Goal: Transaction & Acquisition: Purchase product/service

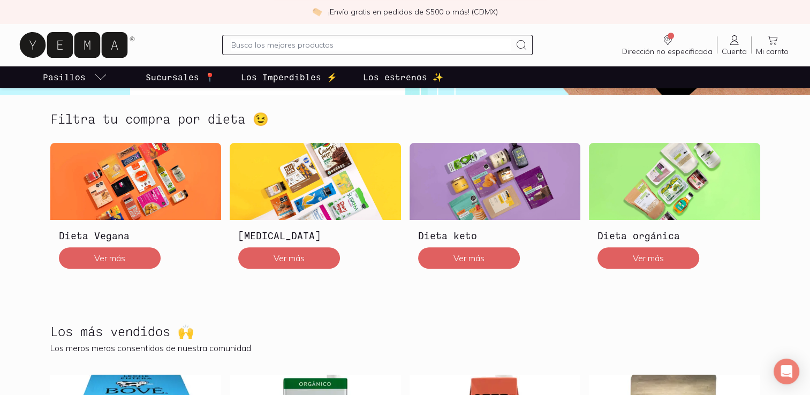
scroll to position [214, 0]
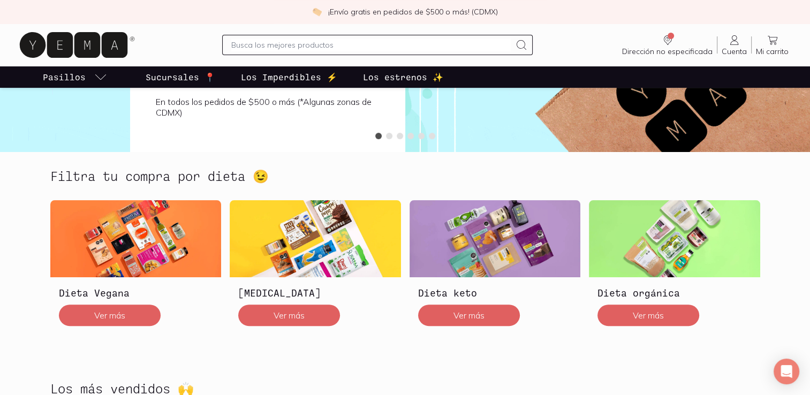
click at [246, 44] on input "text" at bounding box center [370, 45] width 279 height 13
type input "yema"
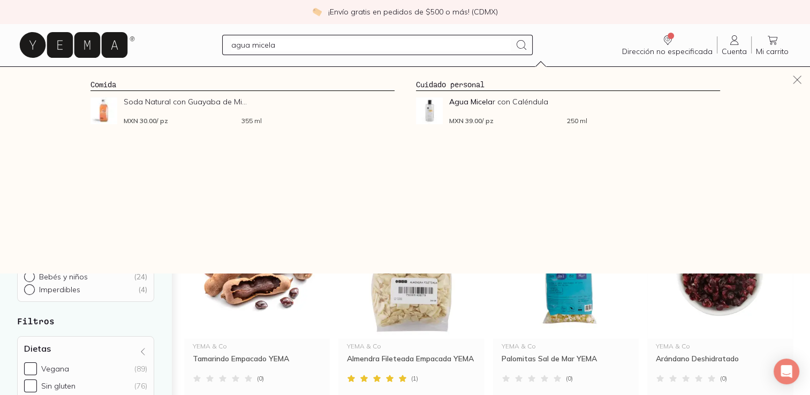
type input "agua micelar"
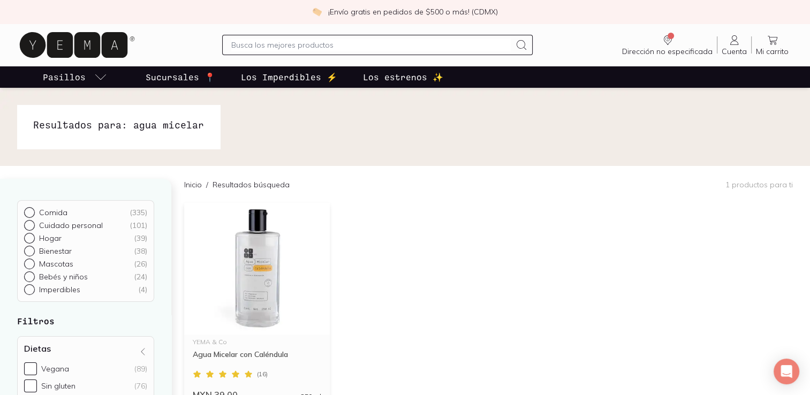
click at [241, 275] on img at bounding box center [257, 269] width 146 height 132
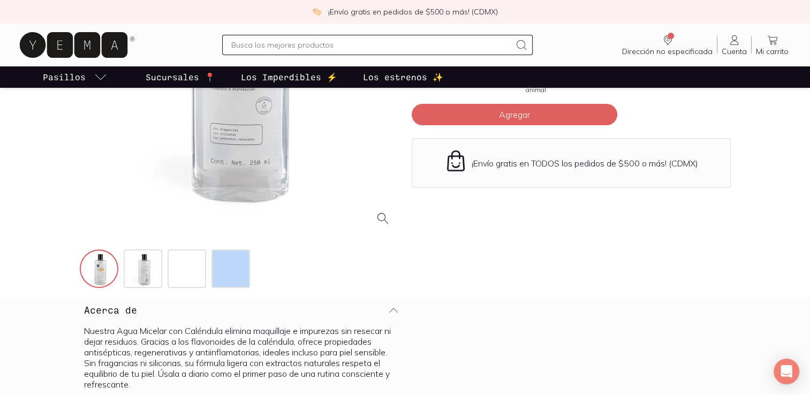
scroll to position [268, 0]
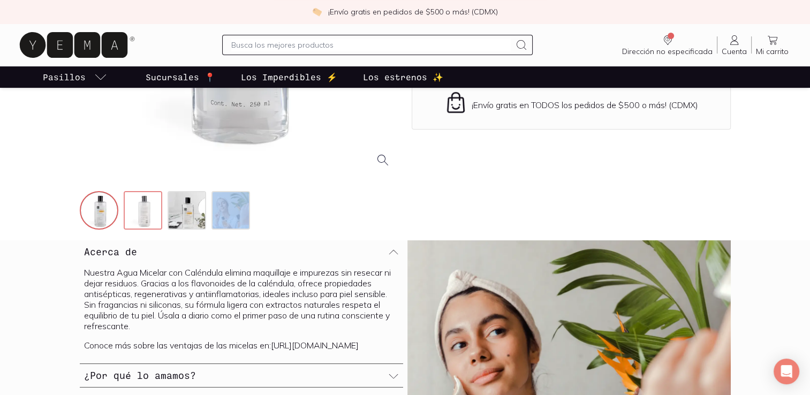
click at [151, 207] on img at bounding box center [144, 211] width 39 height 39
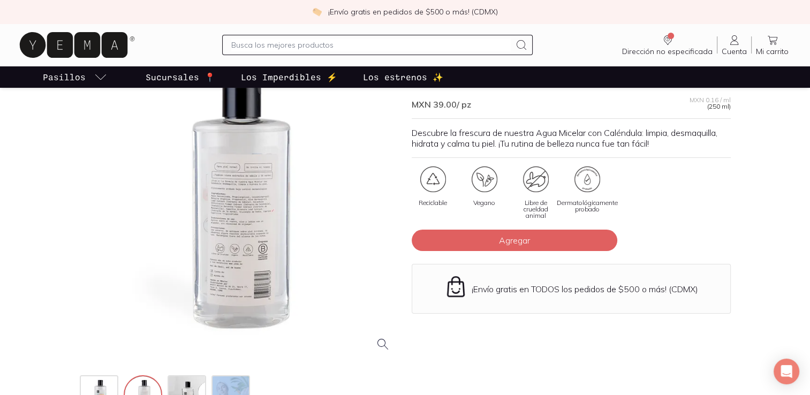
scroll to position [0, 0]
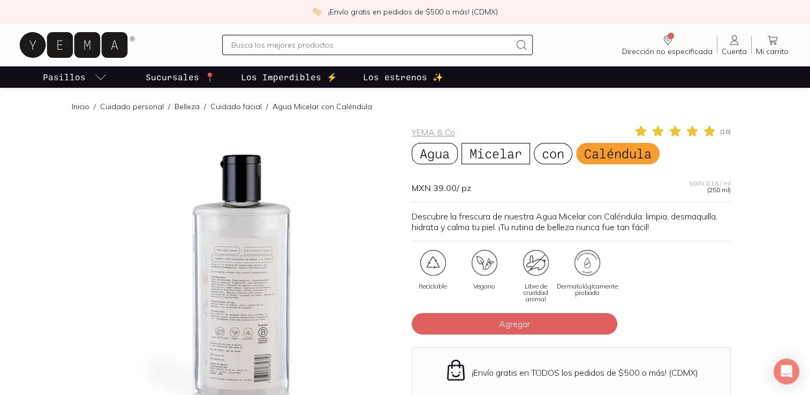
click at [226, 108] on link "Cuidado facial" at bounding box center [235, 107] width 51 height 10
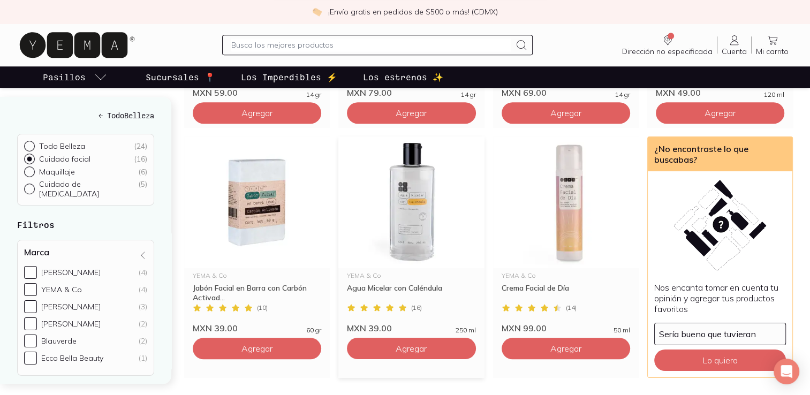
scroll to position [910, 0]
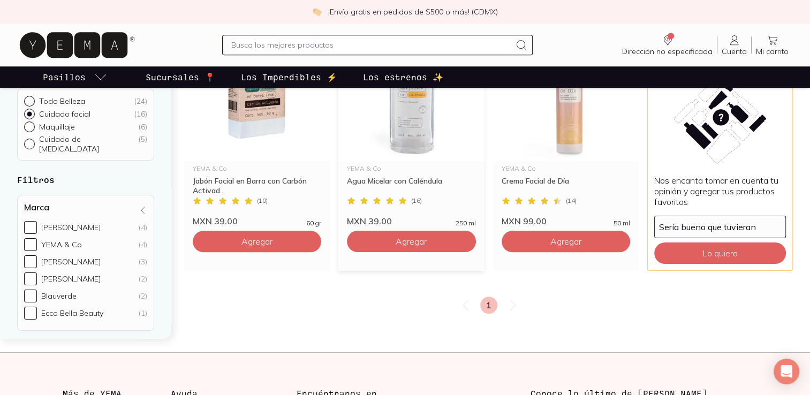
click at [381, 196] on icon at bounding box center [376, 200] width 9 height 9
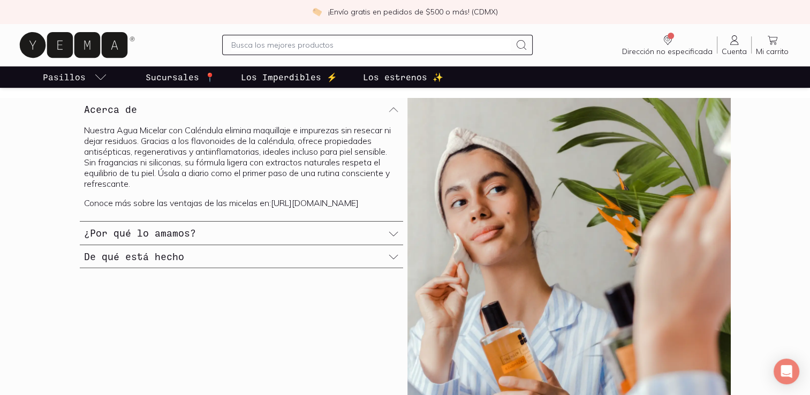
scroll to position [428, 0]
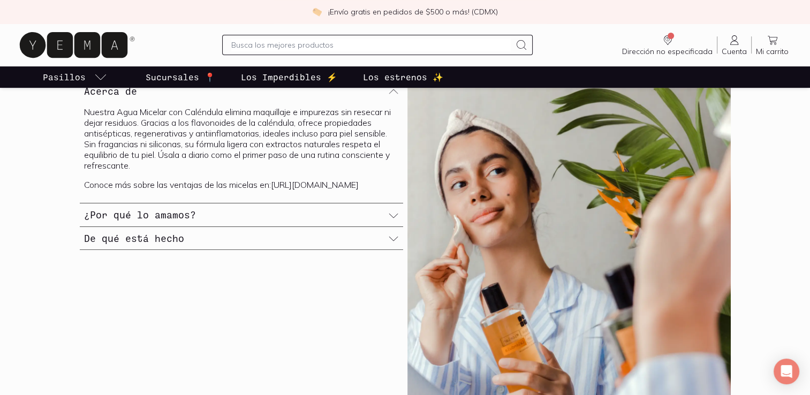
click at [126, 222] on h3 "¿Por qué lo amamos?" at bounding box center [140, 215] width 112 height 14
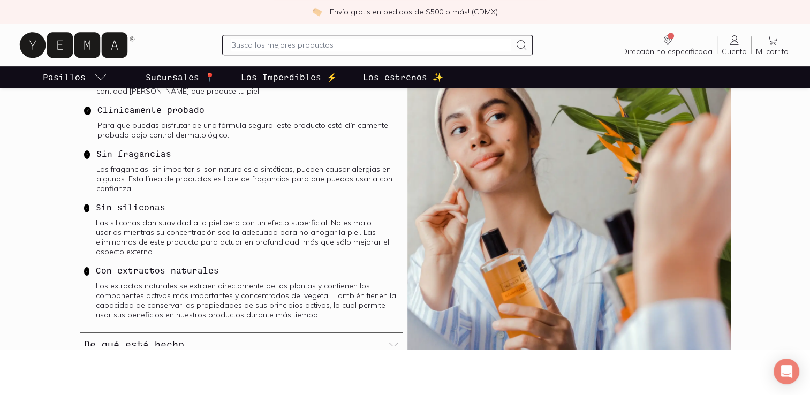
scroll to position [535, 0]
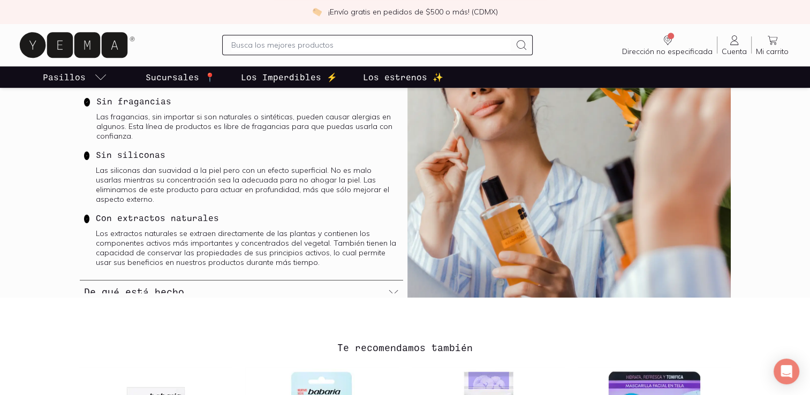
click at [165, 285] on h3 "De qué está hecho" at bounding box center [134, 292] width 100 height 14
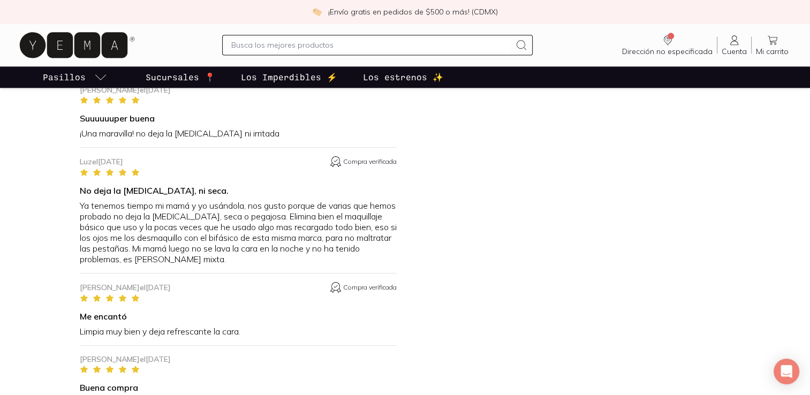
scroll to position [1485, 0]
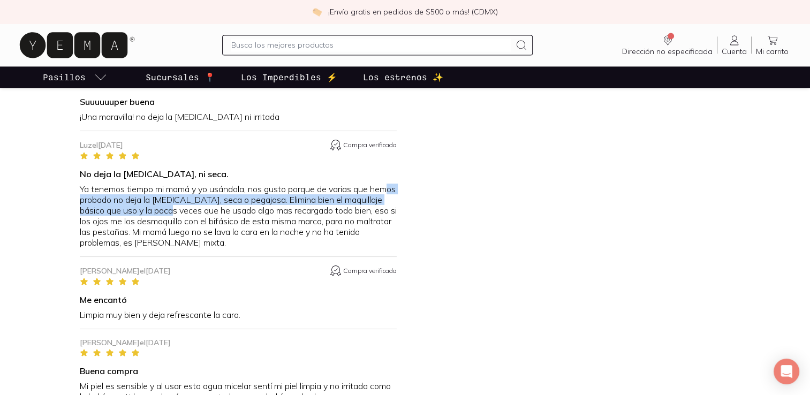
drag, startPoint x: 96, startPoint y: 196, endPoint x: 189, endPoint y: 211, distance: 94.8
click at [189, 211] on p "Ya tenemos tiempo mi mamá y yo usándola, nos gusto porque de varias que hemos p…" at bounding box center [238, 216] width 317 height 64
click at [191, 211] on p "Ya tenemos tiempo mi mamá y yo usándola, nos gusto porque de varias que hemos p…" at bounding box center [238, 216] width 317 height 64
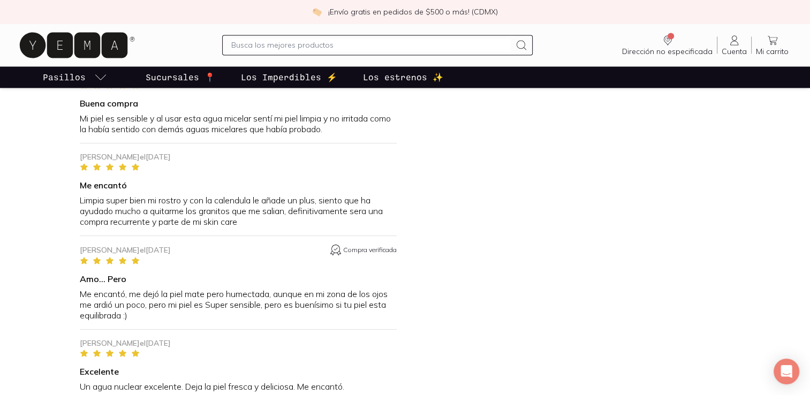
scroll to position [1860, 0]
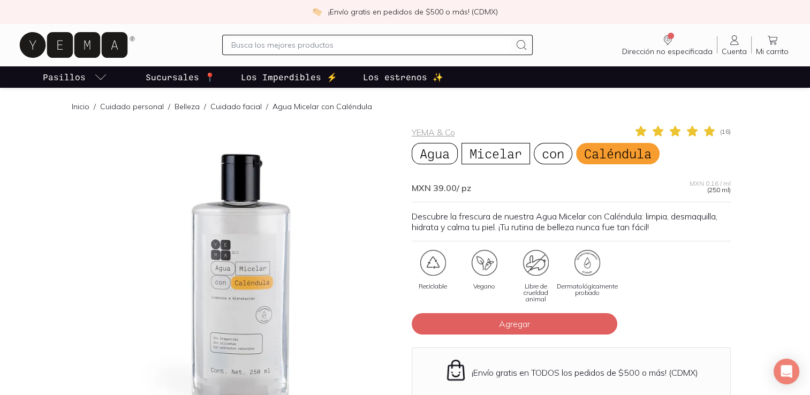
click at [79, 46] on icon at bounding box center [74, 45] width 108 height 26
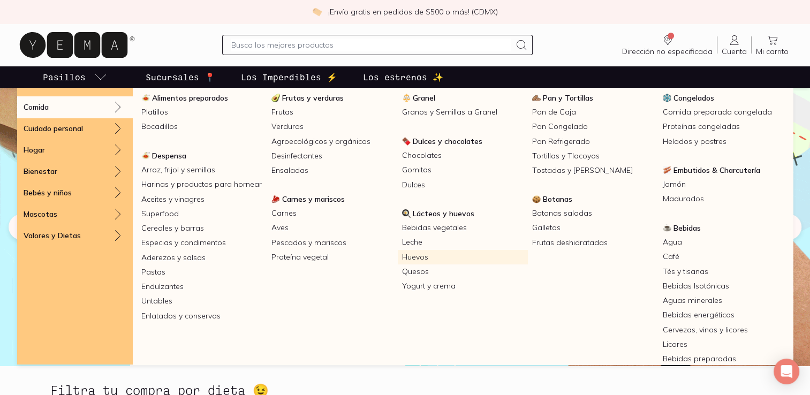
scroll to position [55, 0]
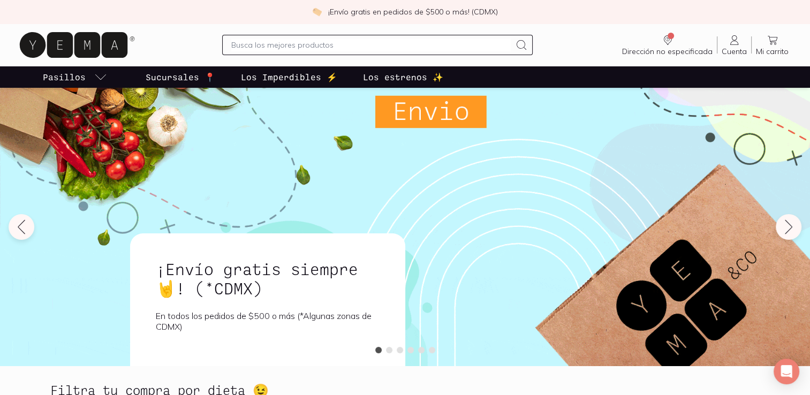
click at [73, 45] on icon at bounding box center [77, 45] width 120 height 34
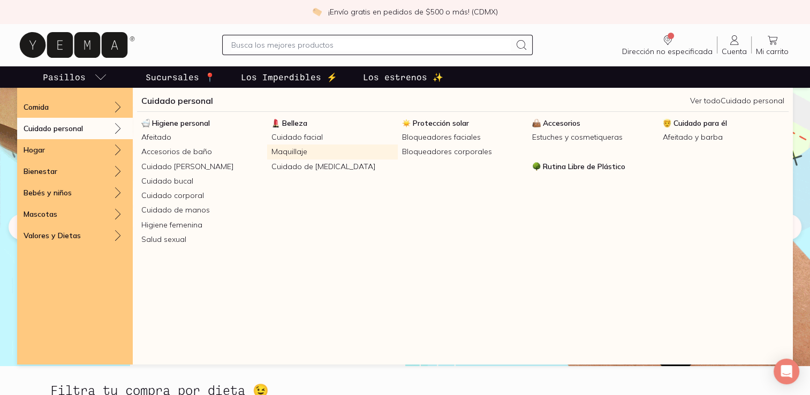
click at [297, 149] on link "Maquillaje" at bounding box center [332, 151] width 130 height 14
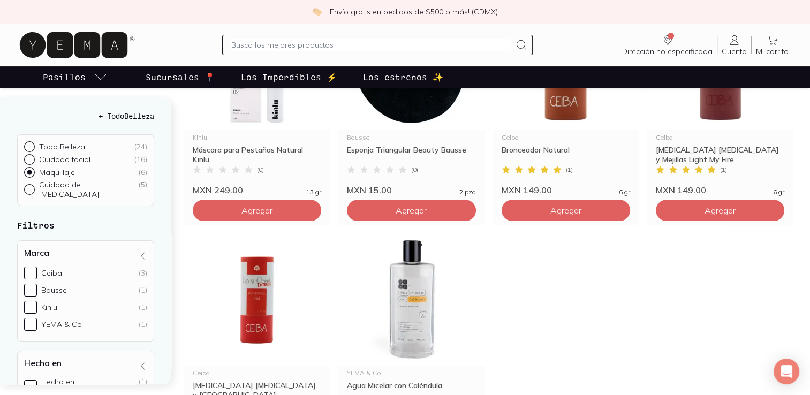
scroll to position [268, 0]
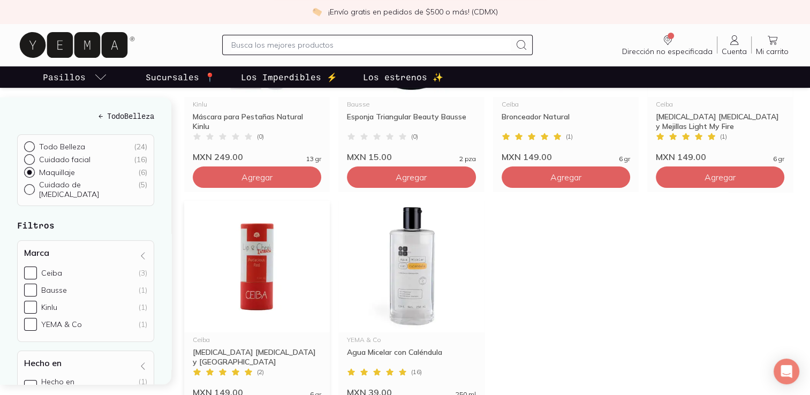
click at [238, 307] on img at bounding box center [257, 267] width 146 height 132
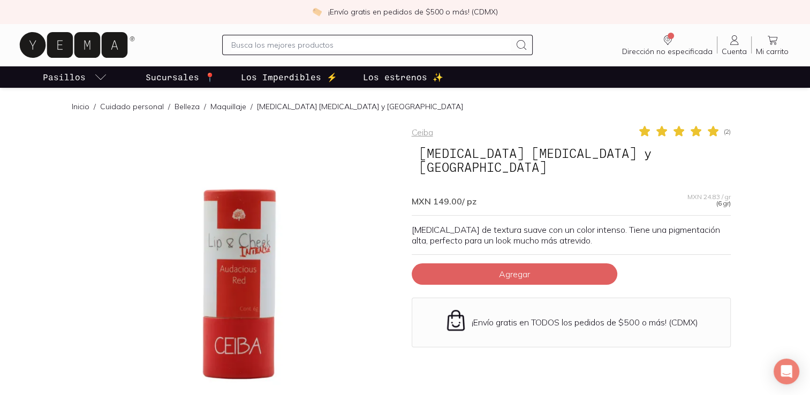
click at [227, 107] on link "Maquillaje" at bounding box center [228, 107] width 36 height 10
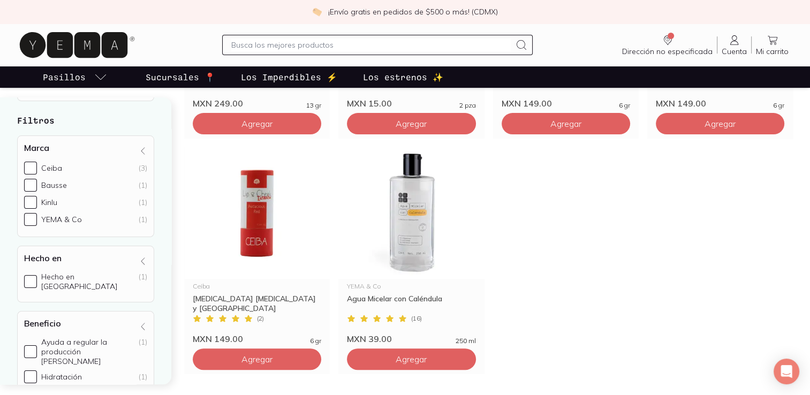
scroll to position [107, 0]
